Goal: Task Accomplishment & Management: Manage account settings

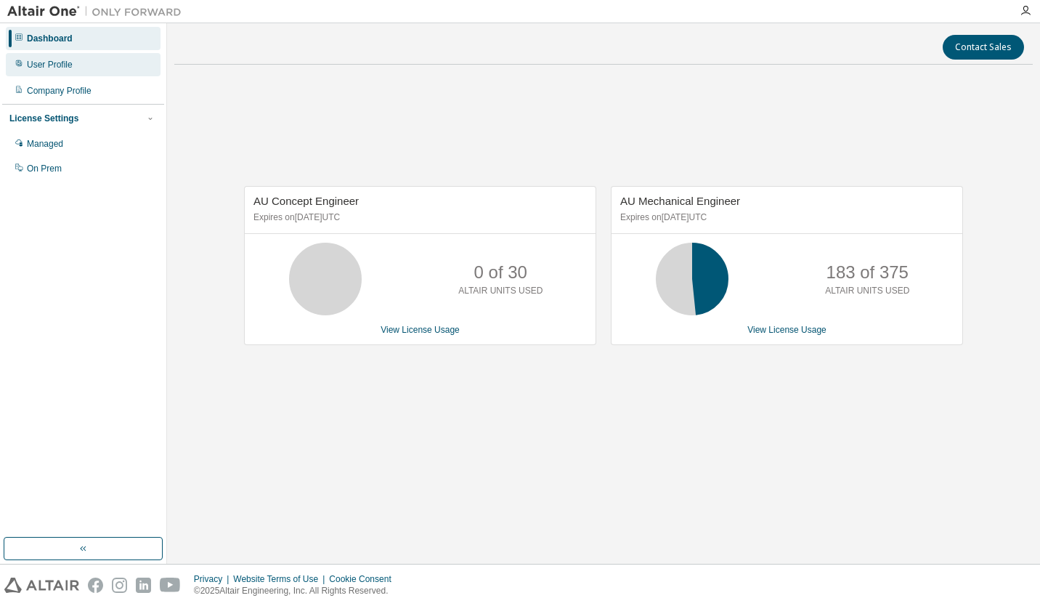
click at [68, 71] on div "User Profile" at bounding box center [83, 64] width 155 height 23
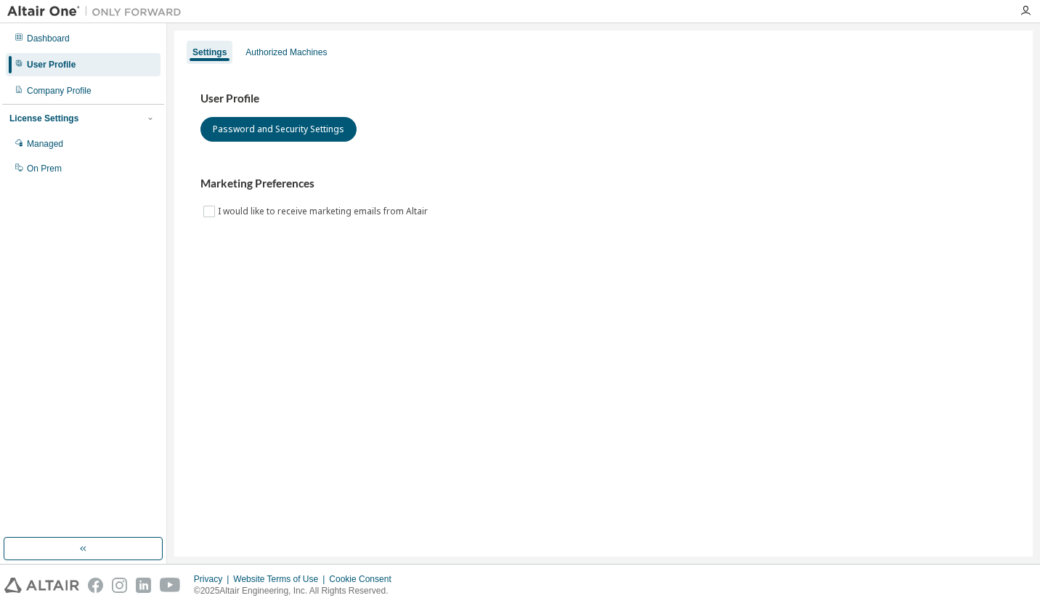
click at [267, 64] on div "Settings Authorized Machines" at bounding box center [603, 52] width 841 height 26
click at [262, 54] on div "Authorized Machines" at bounding box center [286, 53] width 81 height 12
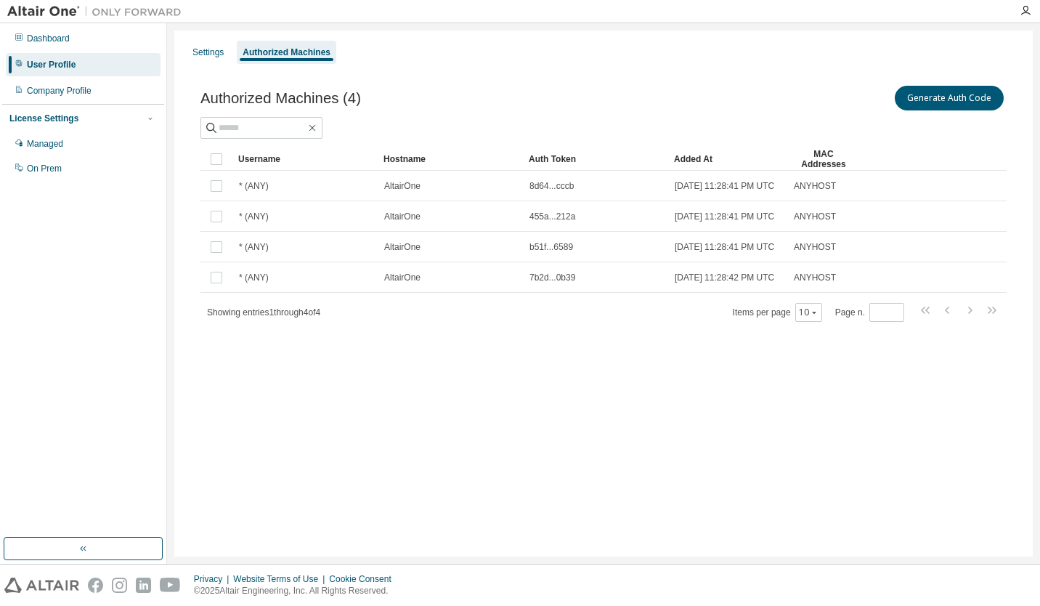
click at [269, 74] on div "Authorized Machines (4) Generate Auth Code Clear Load Save Save As Field Operat…" at bounding box center [603, 212] width 841 height 295
click at [124, 89] on div "Company Profile" at bounding box center [83, 90] width 155 height 23
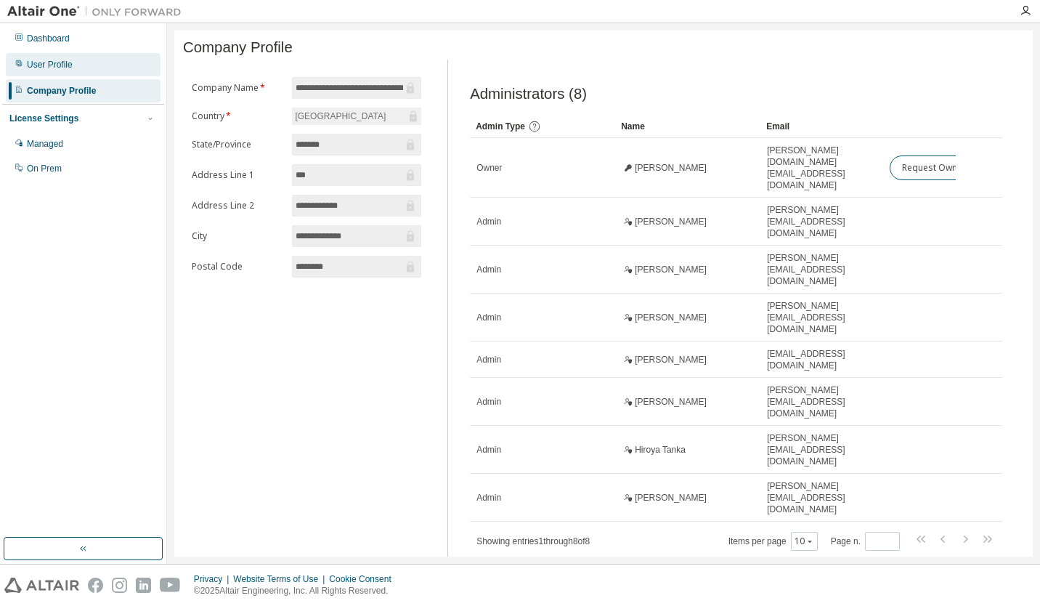
click at [78, 74] on div "User Profile" at bounding box center [83, 64] width 155 height 23
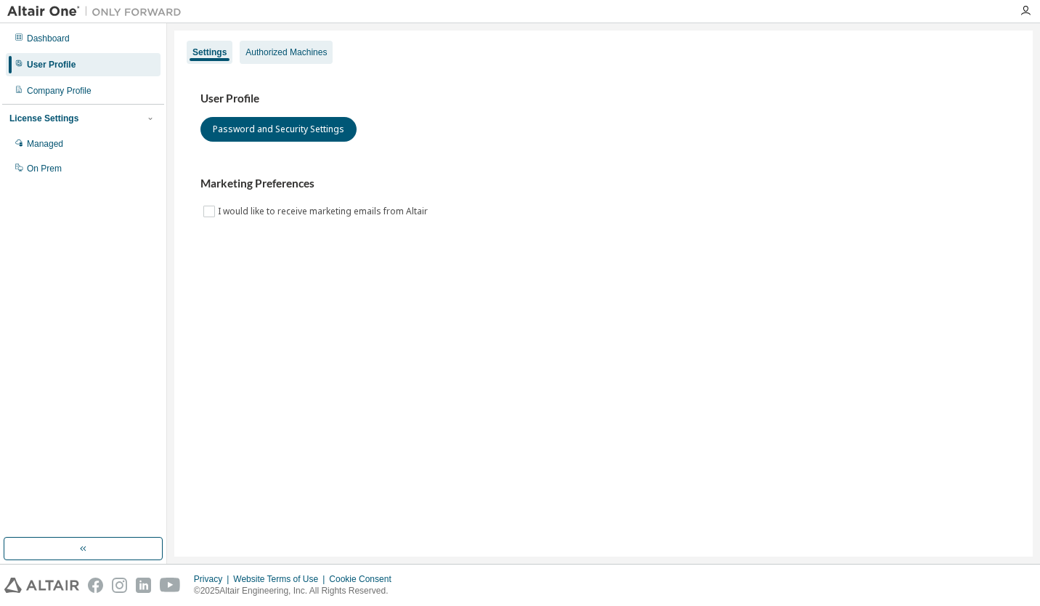
click at [256, 44] on div "Authorized Machines" at bounding box center [286, 52] width 93 height 23
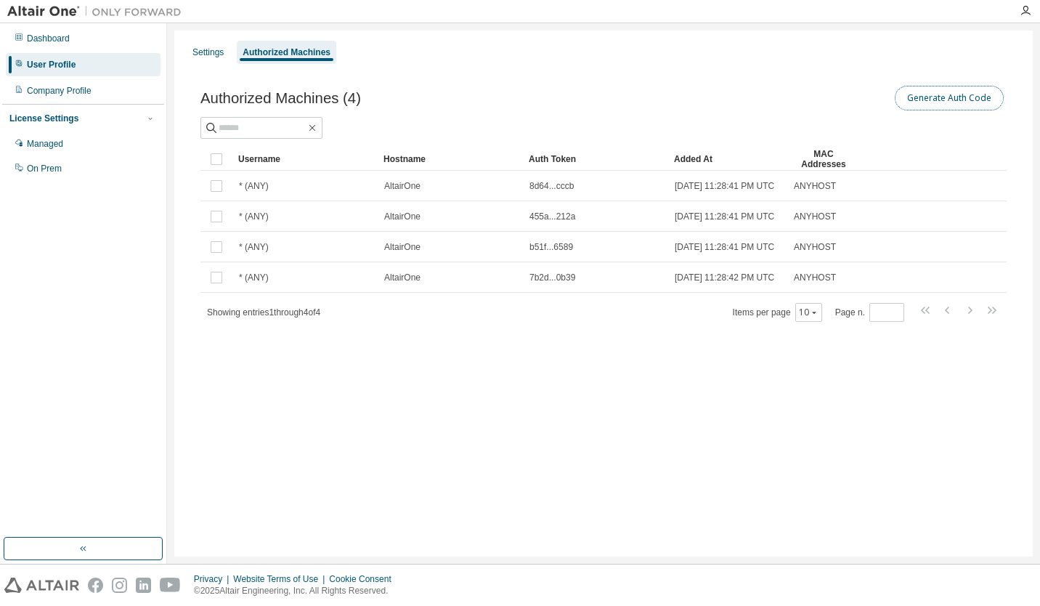
click at [933, 95] on button "Generate Auth Code" at bounding box center [949, 98] width 109 height 25
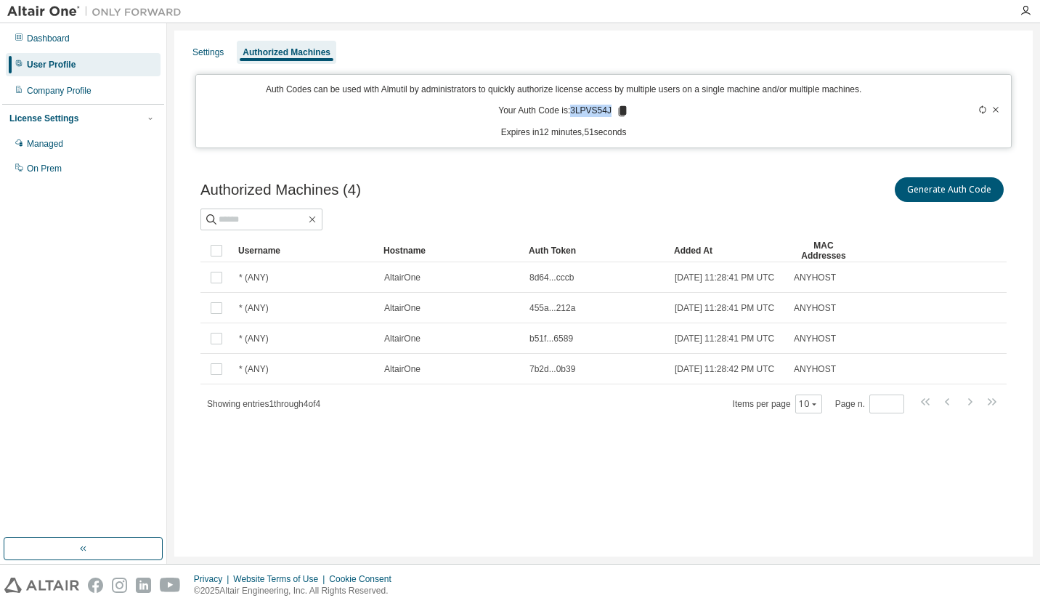
drag, startPoint x: 574, startPoint y: 106, endPoint x: 609, endPoint y: 108, distance: 34.9
click at [609, 108] on p "Your Auth Code is: 3LPVS54J" at bounding box center [563, 111] width 131 height 13
copy p "3LPVS54J"
click at [980, 111] on icon at bounding box center [982, 109] width 7 height 9
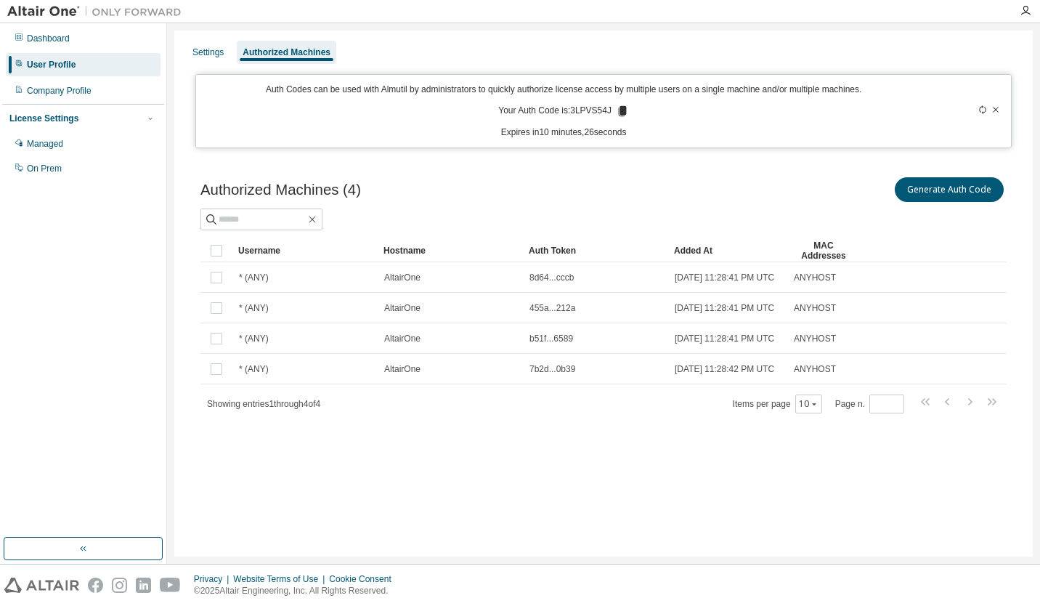
click at [692, 102] on div "Auth Codes can be used with Almutil by administrators to quickly authorize lice…" at bounding box center [564, 111] width 718 height 55
click at [577, 108] on p "Your Auth Code is: 3LPVS54J" at bounding box center [563, 111] width 131 height 13
drag, startPoint x: 577, startPoint y: 108, endPoint x: 609, endPoint y: 106, distance: 32.0
click at [609, 106] on p "Your Auth Code is: RAY5T1LZ" at bounding box center [564, 111] width 132 height 13
drag, startPoint x: 609, startPoint y: 106, endPoint x: 599, endPoint y: 109, distance: 10.6
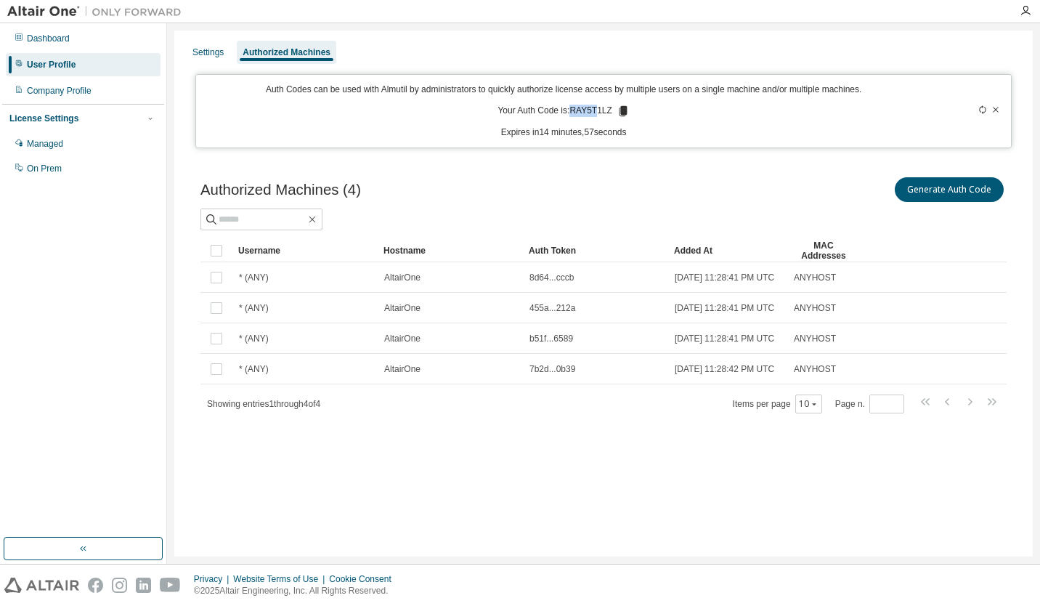
click at [599, 109] on p "Your Auth Code is: RAY5T1LZ" at bounding box center [564, 111] width 132 height 13
click at [613, 109] on p "Your Auth Code is: RAY5T1LZ" at bounding box center [564, 111] width 132 height 13
drag, startPoint x: 610, startPoint y: 108, endPoint x: 573, endPoint y: 110, distance: 37.8
click at [573, 110] on p "Your Auth Code is: RAY5T1LZ" at bounding box center [564, 111] width 132 height 13
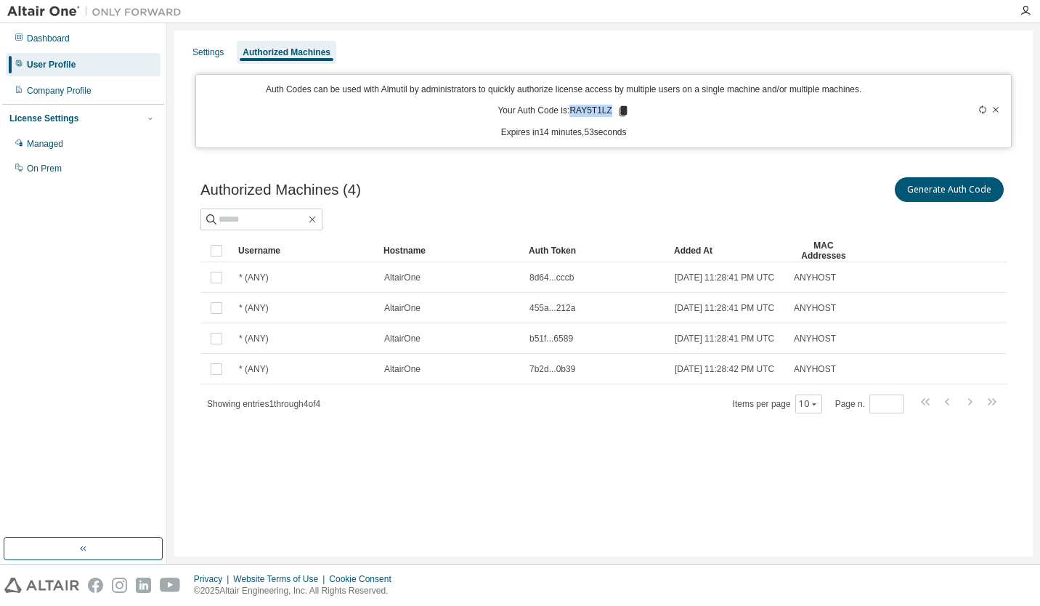
copy p "RAY5T1LZ"
click at [981, 111] on icon at bounding box center [983, 109] width 9 height 9
drag, startPoint x: 573, startPoint y: 108, endPoint x: 610, endPoint y: 108, distance: 37.1
click at [610, 108] on p "Your Auth Code is: 9Q9S6CRD" at bounding box center [563, 111] width 135 height 13
click at [619, 102] on div "Auth Codes can be used with Almutil by administrators to quickly authorize lice…" at bounding box center [564, 111] width 718 height 55
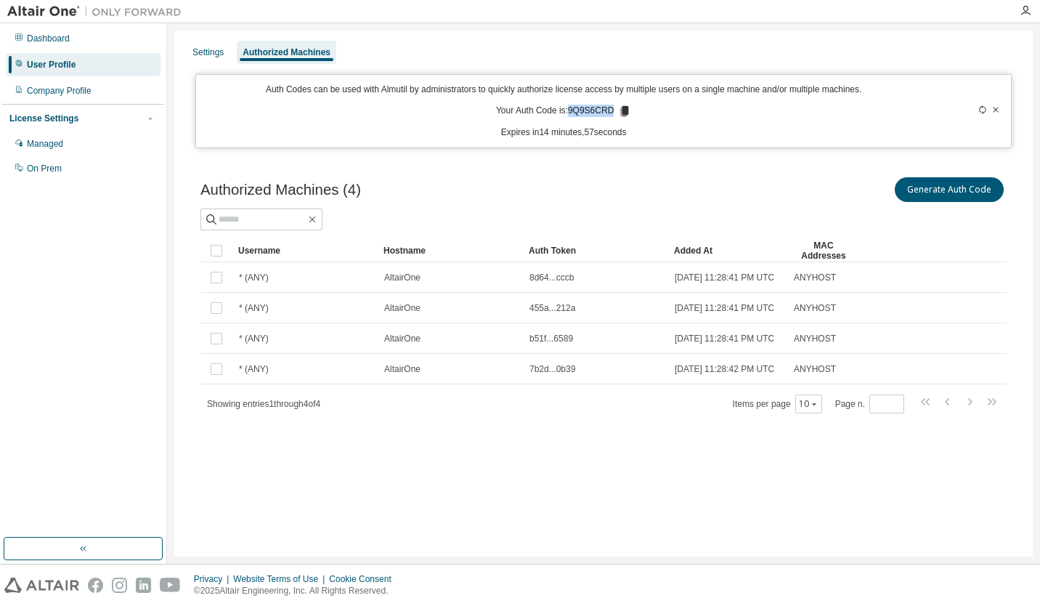
drag, startPoint x: 605, startPoint y: 110, endPoint x: 568, endPoint y: 105, distance: 36.7
click at [568, 105] on p "Your Auth Code is: 9Q9S6CRD" at bounding box center [563, 111] width 135 height 13
drag, startPoint x: 568, startPoint y: 105, endPoint x: 573, endPoint y: 115, distance: 10.4
click at [573, 115] on p "Your Auth Code is: 9Q9S6CRD" at bounding box center [563, 111] width 135 height 13
click at [573, 110] on p "Your Auth Code is: 9Q9S6CRD" at bounding box center [563, 111] width 135 height 13
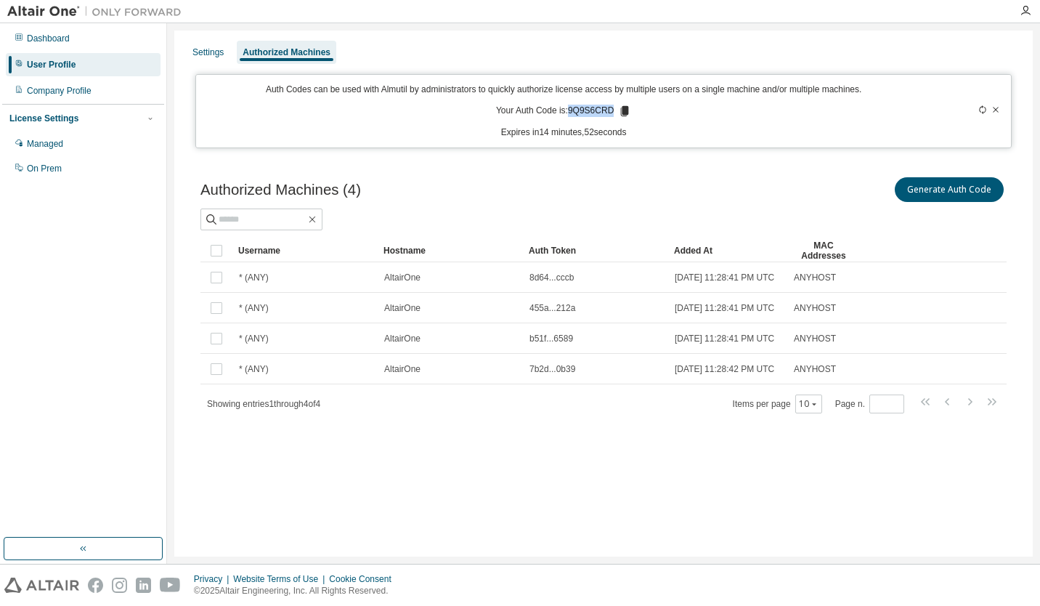
drag, startPoint x: 570, startPoint y: 107, endPoint x: 610, endPoint y: 111, distance: 40.9
click at [610, 111] on p "Your Auth Code is: 9Q9S6CRD" at bounding box center [563, 111] width 135 height 13
copy p "9Q9S6CRD"
